Goal: Task Accomplishment & Management: Use online tool/utility

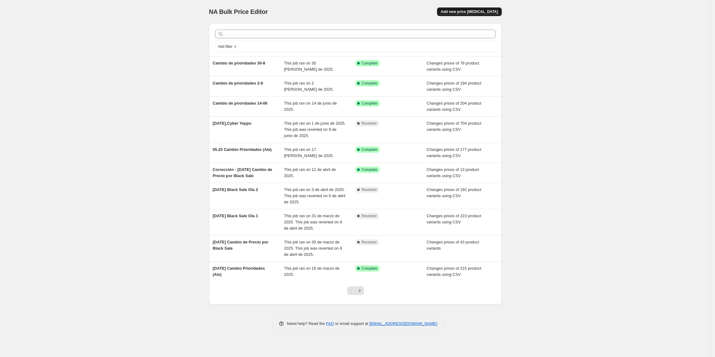
click at [458, 12] on span "Add new price [MEDICAL_DATA]" at bounding box center [469, 11] width 57 height 5
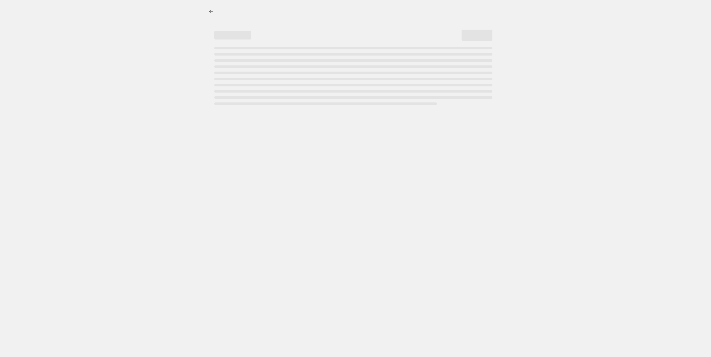
select select "percentage"
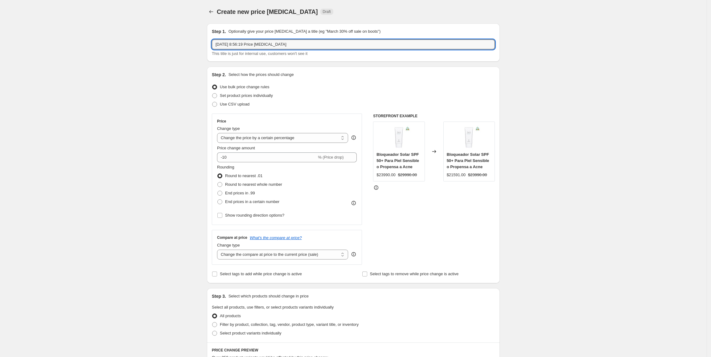
drag, startPoint x: 289, startPoint y: 41, endPoint x: 101, endPoint y: 10, distance: 190.4
click at [101, 10] on div "Create new price [MEDICAL_DATA]. This page is ready Create new price [MEDICAL_D…" at bounding box center [353, 309] width 707 height 618
type input "Ciber [DATE]"
click at [585, 57] on div "Create new price [MEDICAL_DATA]. This page is ready Create new price [MEDICAL_D…" at bounding box center [353, 309] width 707 height 618
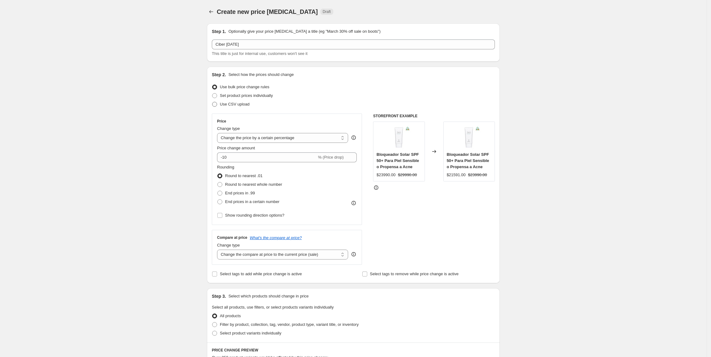
click at [237, 106] on span "Use CSV upload" at bounding box center [235, 104] width 30 height 5
click at [212, 102] on input "Use CSV upload" at bounding box center [212, 102] width 0 height 0
radio input "true"
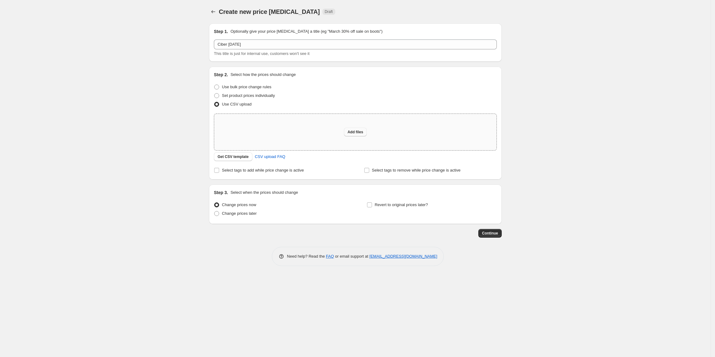
click at [352, 133] on span "Add files" at bounding box center [356, 131] width 16 height 5
type input "C:\fakepath\csv_template_user_49891 (1).csv"
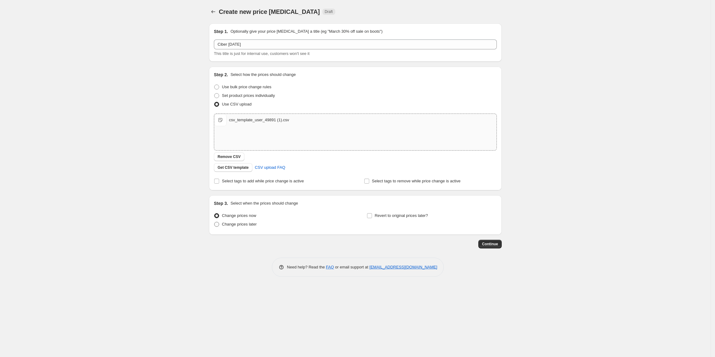
click at [240, 223] on span "Change prices later" at bounding box center [239, 224] width 35 height 5
click at [215, 222] on input "Change prices later" at bounding box center [214, 222] width 0 height 0
radio input "true"
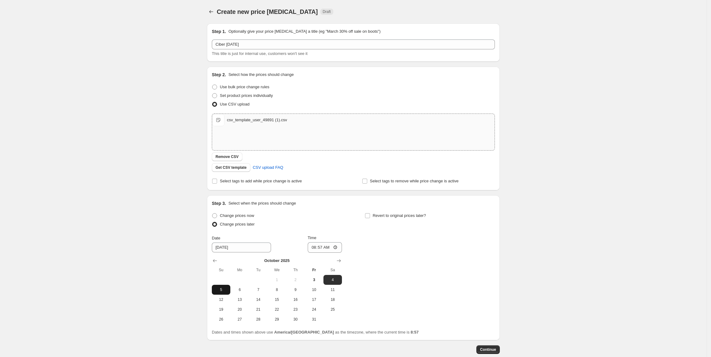
click at [224, 291] on span "5" at bounding box center [221, 289] width 14 height 5
type input "[DATE]"
click at [309, 247] on input "08:57" at bounding box center [325, 247] width 35 height 10
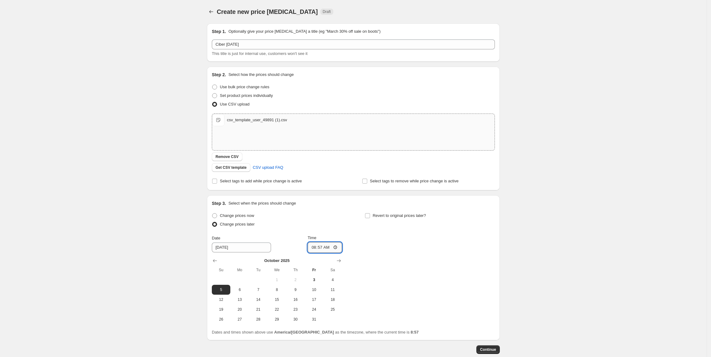
click at [309, 247] on input "08:57" at bounding box center [325, 247] width 35 height 10
type input "21:59"
click at [395, 255] on div "Change prices now Change prices later Date [DATE] Time 21:59 [DATE] Su Mo Tu We…" at bounding box center [353, 267] width 283 height 113
click at [370, 214] on input "Revert to original prices later?" at bounding box center [367, 215] width 5 height 5
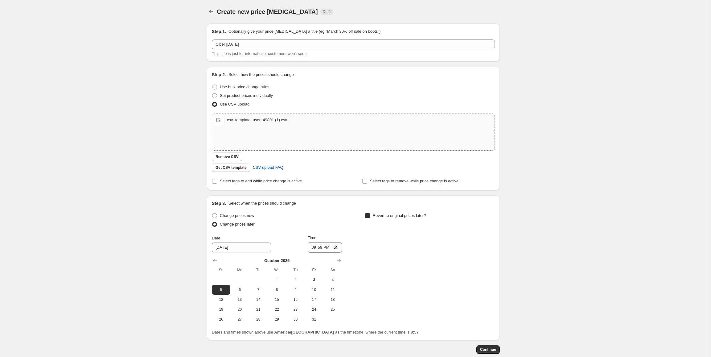
checkbox input "true"
click at [395, 249] on input "[DATE]" at bounding box center [394, 247] width 59 height 10
click at [451, 287] on span "9" at bounding box center [448, 289] width 14 height 5
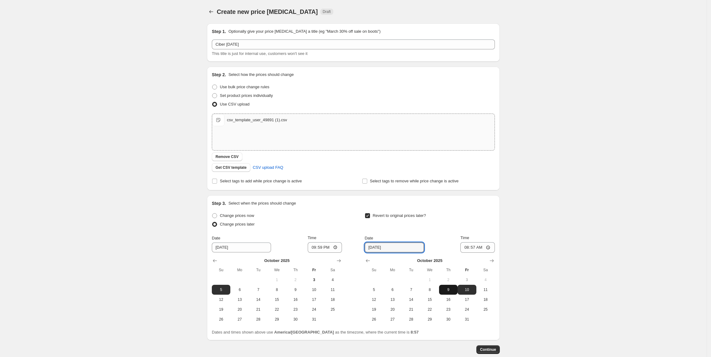
type input "[DATE]"
click at [480, 248] on input "08:57" at bounding box center [477, 247] width 35 height 10
click at [471, 248] on input "08:57" at bounding box center [477, 247] width 35 height 10
type input "23:59"
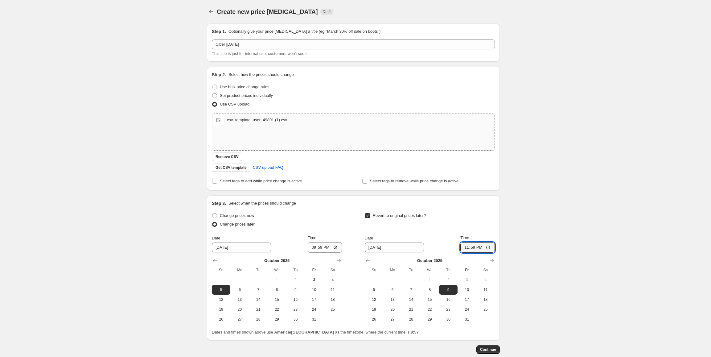
click at [547, 141] on div "Create new price [MEDICAL_DATA]. This page is ready Create new price [MEDICAL_D…" at bounding box center [353, 195] width 707 height 391
click at [490, 348] on span "Continue" at bounding box center [488, 349] width 16 height 5
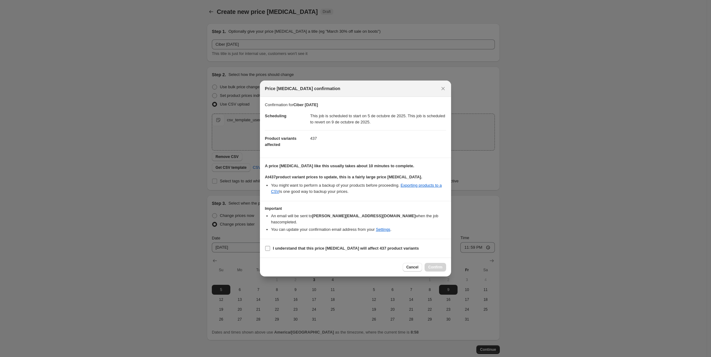
click at [298, 244] on label "I understand that this price [MEDICAL_DATA] will affect 437 product variants" at bounding box center [342, 248] width 154 height 9
click at [270, 246] on input "I understand that this price [MEDICAL_DATA] will affect 437 product variants" at bounding box center [267, 248] width 5 height 5
checkbox input "true"
click at [431, 265] on span "Confirm" at bounding box center [435, 267] width 14 height 5
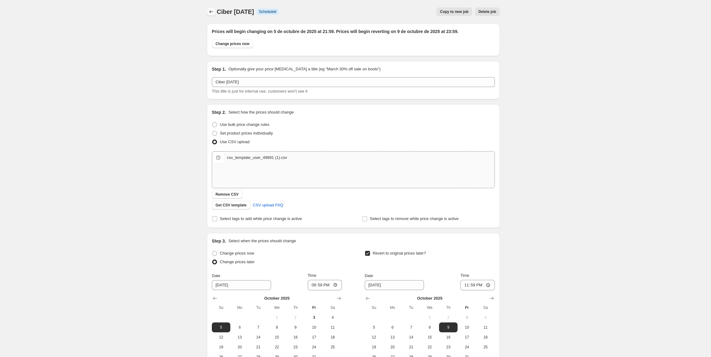
click at [211, 13] on icon "Price change jobs" at bounding box center [211, 12] width 6 height 6
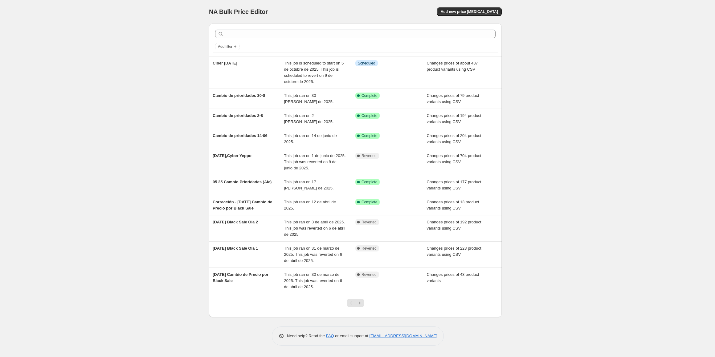
click at [582, 184] on div "NA Bulk Price Editor. This page is ready NA Bulk Price Editor Add new price [ME…" at bounding box center [355, 178] width 711 height 357
